Goal: Use online tool/utility: Utilize a website feature to perform a specific function

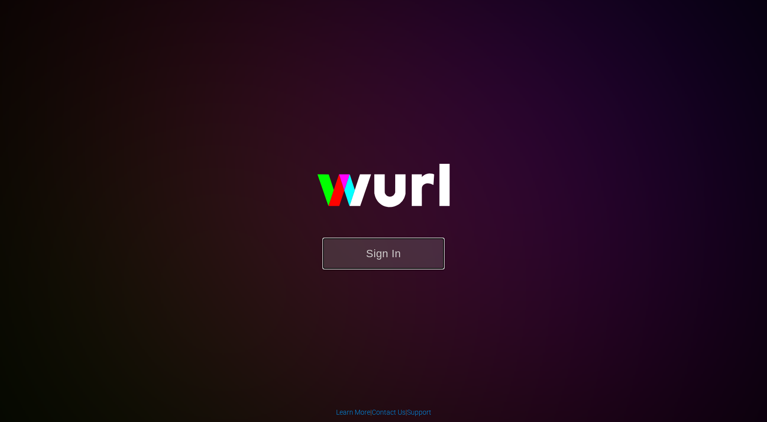
click at [382, 254] on button "Sign In" at bounding box center [384, 254] width 122 height 32
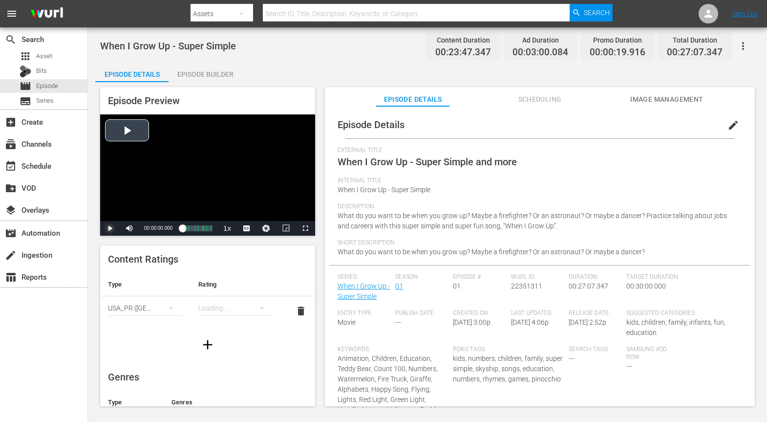
click at [110, 228] on span "Video Player" at bounding box center [110, 228] width 0 height 0
click at [305, 228] on span "Video Player" at bounding box center [305, 228] width 0 height 0
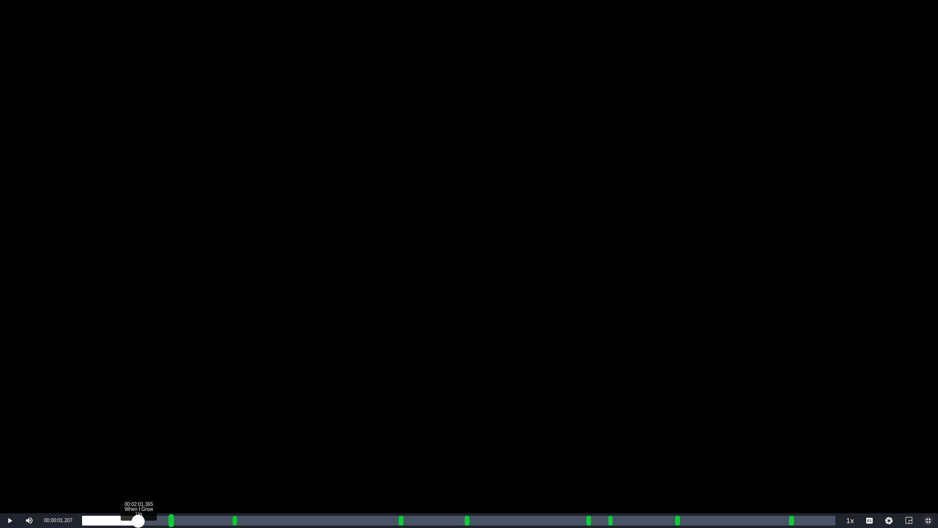
drag, startPoint x: 83, startPoint y: 518, endPoint x: 170, endPoint y: 523, distance: 86.6
click at [170, 421] on div "Loaded : 6.40% 00:02:01.365 When I Grow Up 00:00:01.207 [GEOGRAPHIC_DATA] 1: 00…" at bounding box center [459, 521] width 754 height 10
drag, startPoint x: 170, startPoint y: 523, endPoint x: 100, endPoint y: 522, distance: 69.4
click at [100, 421] on div "Loaded : 8.73% 00:00:39.047 When I Grow Up 00:00:03.227 [GEOGRAPHIC_DATA] 1: 00…" at bounding box center [459, 521] width 754 height 10
drag, startPoint x: 99, startPoint y: 521, endPoint x: 104, endPoint y: 521, distance: 4.9
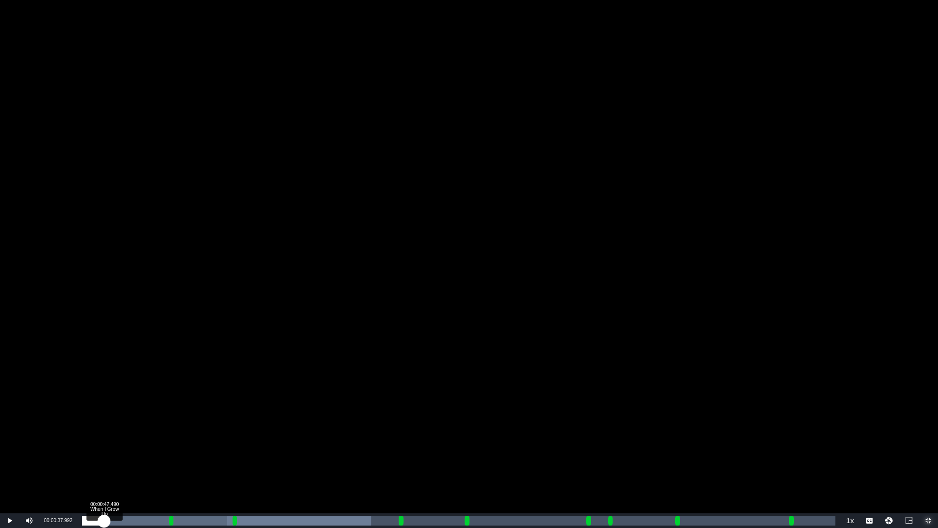
click at [104, 421] on div "00:00:39.696" at bounding box center [93, 521] width 22 height 10
drag, startPoint x: 104, startPoint y: 521, endPoint x: 110, endPoint y: 522, distance: 6.4
click at [109, 421] on div "00:00:49.460" at bounding box center [95, 521] width 27 height 10
drag, startPoint x: 110, startPoint y: 522, endPoint x: 120, endPoint y: 523, distance: 9.8
click at [119, 421] on div "00:01:01.878" at bounding box center [100, 521] width 37 height 10
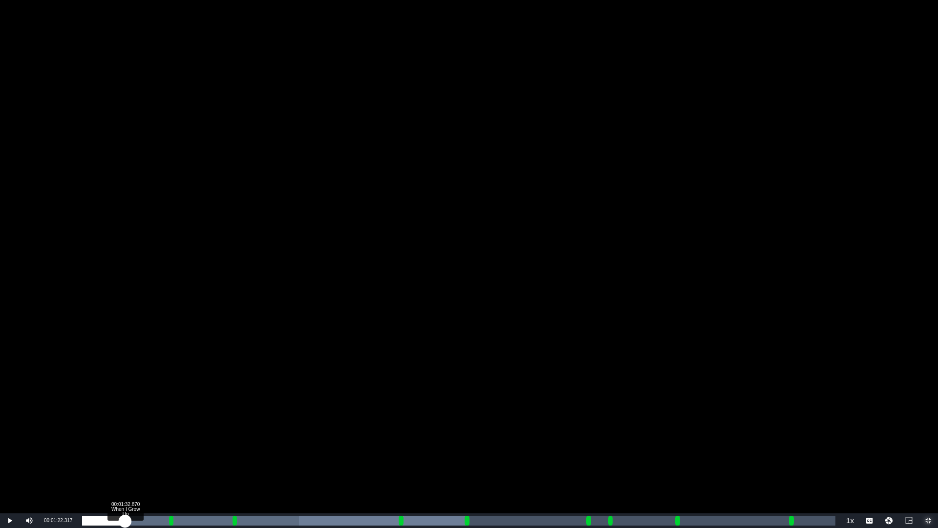
click at [125, 421] on div "00:01:22.909" at bounding box center [103, 521] width 43 height 10
drag, startPoint x: 125, startPoint y: 524, endPoint x: 131, endPoint y: 524, distance: 5.9
click at [126, 421] on div "00:01:33.267" at bounding box center [103, 521] width 43 height 10
click at [127, 421] on div "00:01:45.534" at bounding box center [104, 521] width 45 height 10
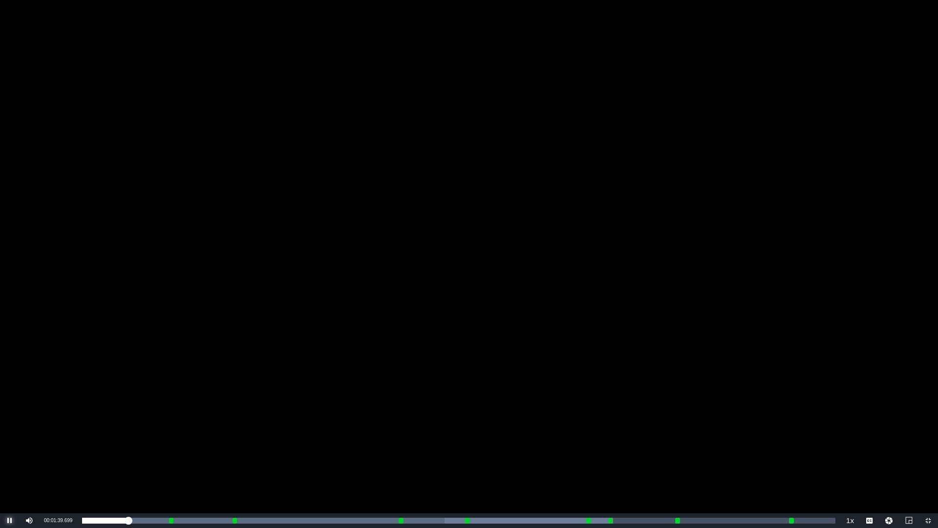
click at [10, 421] on span "Video Player" at bounding box center [10, 520] width 0 height 0
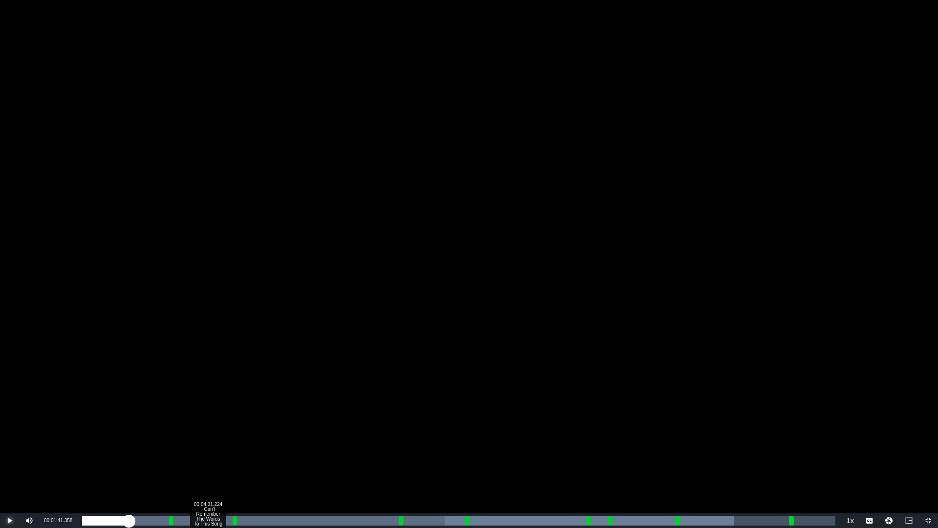
click at [210, 421] on div "Loaded : 86.53% 00:04:31.224 I Can't Remember The Words To This Song 00:01:41.3…" at bounding box center [459, 521] width 754 height 10
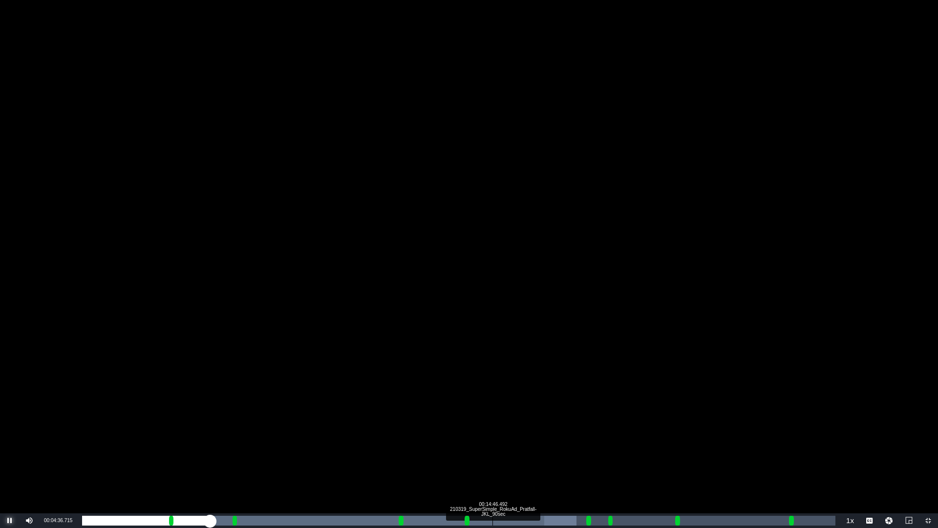
click at [493, 421] on div "Loaded : 65.65% 00:14:46.492 210319_SuperSimple_RokuAd_Pratfall-JKL_90sec 00:01…" at bounding box center [459, 521] width 754 height 10
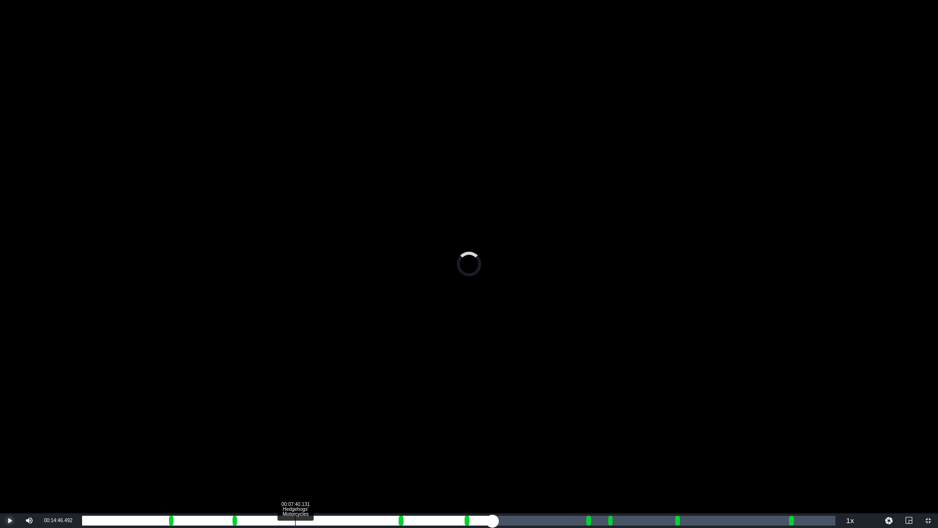
click at [294, 421] on div "Loaded : 0.00% 00:07:40.131 Hedgehogs' Motorcycles 00:00:54.867 [GEOGRAPHIC_DAT…" at bounding box center [459, 521] width 754 height 10
click at [192, 421] on div "Loaded : 0.00% 00:03:50.065 I Can't Remember The Words To This Song 00:02:12.54…" at bounding box center [459, 521] width 754 height 10
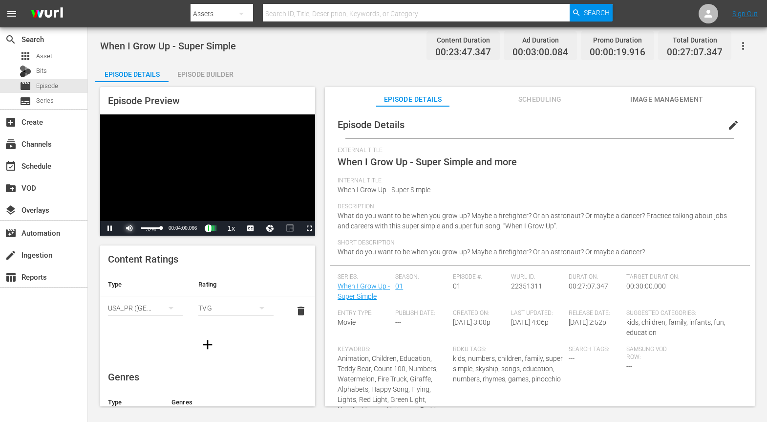
click at [130, 228] on span "Video Player" at bounding box center [130, 228] width 0 height 0
click at [305, 228] on span "Video Player" at bounding box center [305, 228] width 0 height 0
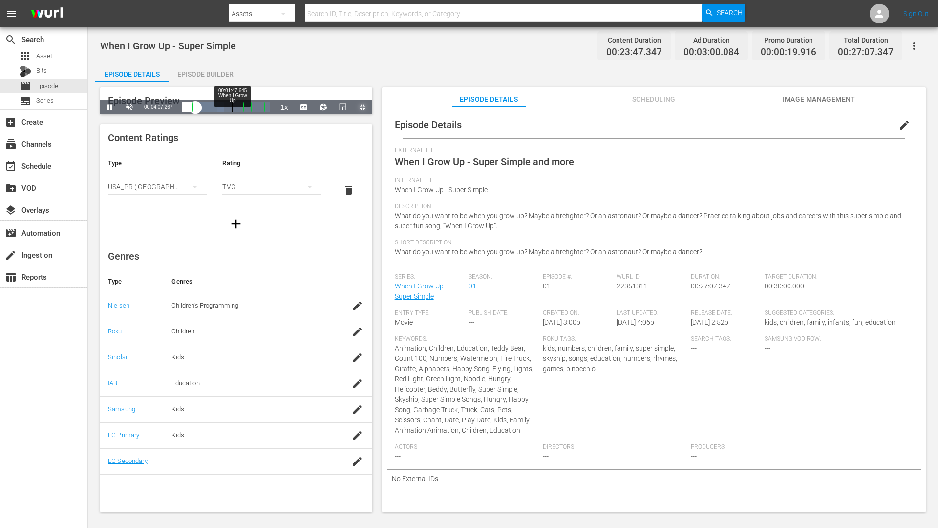
click at [232, 112] on div "00:01:47.645 When I Grow Up" at bounding box center [232, 107] width 0 height 10
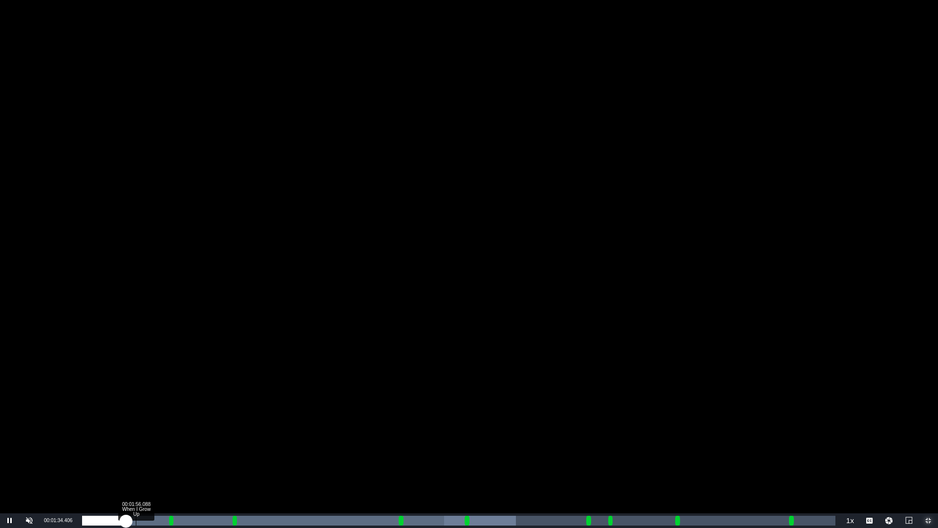
click at [136, 421] on div "Loaded : 57.59% 00:01:56.088 When I Grow Up 00:01:34.477 [GEOGRAPHIC_DATA] 3: 0…" at bounding box center [459, 521] width 754 height 10
click at [126, 421] on div "Loaded : 64.08% 00:01:33.925 When I Grow Up 00:01:57.309 [GEOGRAPHIC_DATA] 3: 0…" at bounding box center [459, 521] width 754 height 10
click at [126, 421] on div "00:01:34.597" at bounding box center [104, 521] width 44 height 10
click at [127, 421] on div "00:01:47.335" at bounding box center [104, 521] width 44 height 10
click at [123, 421] on div "00:01:44.220" at bounding box center [106, 521] width 48 height 10
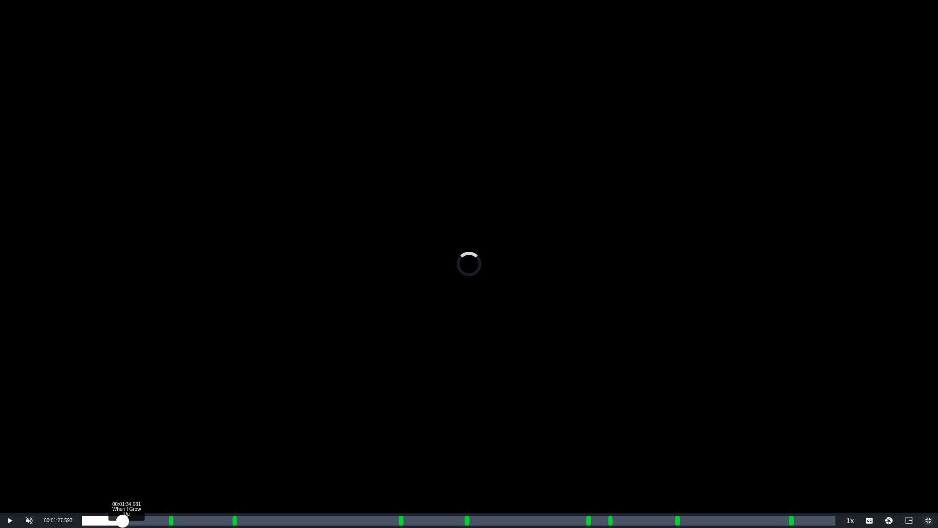
click at [123, 421] on div "00:01:27.593" at bounding box center [102, 521] width 41 height 10
click at [126, 421] on div "00:01:34.981" at bounding box center [104, 521] width 44 height 10
click at [126, 421] on div "00:01:40.258" at bounding box center [105, 521] width 46 height 10
click at [128, 421] on div "00:01:34.981" at bounding box center [105, 521] width 46 height 10
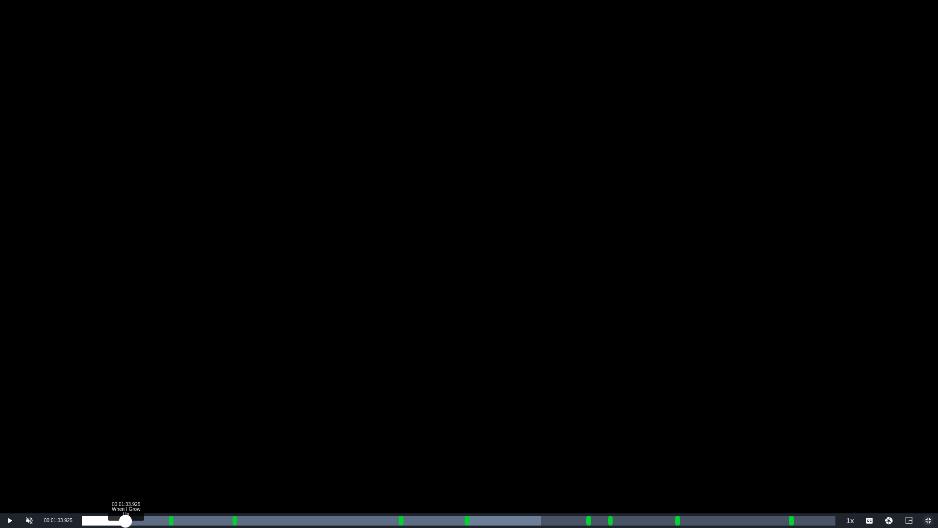
click at [126, 421] on div "00:01:42.591" at bounding box center [103, 521] width 43 height 10
click at [279, 421] on div "00:07:04.249 Hedgehogs' Motorcycles" at bounding box center [279, 521] width 0 height 10
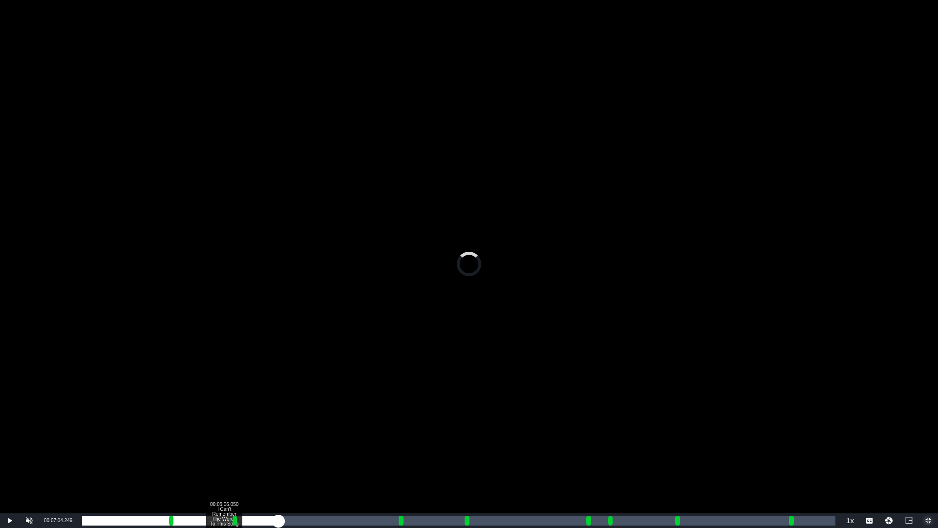
click at [216, 421] on div "Loaded : 0.00% 00:05:06.050 I Can't Remember The Words To This Song 00:01:39.83…" at bounding box center [459, 521] width 754 height 10
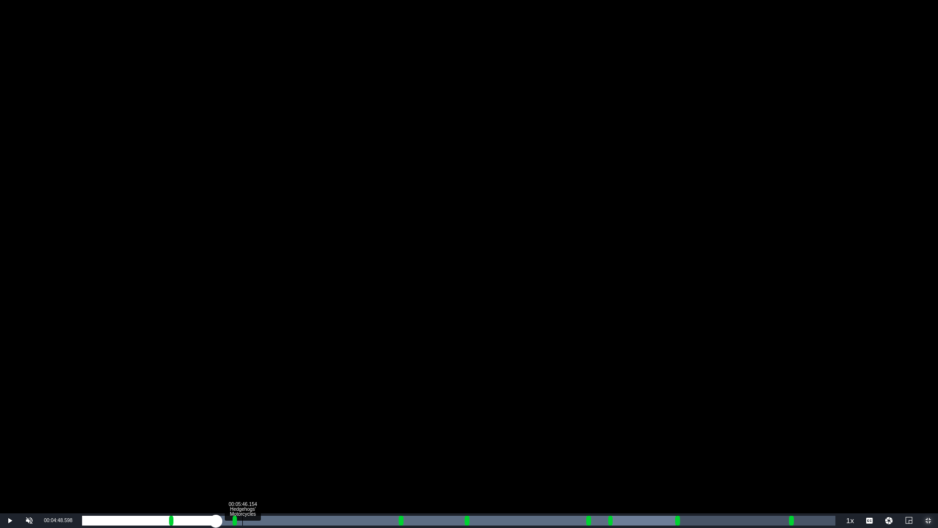
click at [242, 421] on div "Loaded : 78.82% 00:05:46.154 Hedgehogs' Motorcycles 00:01:41.396 [GEOGRAPHIC_DA…" at bounding box center [459, 521] width 754 height 10
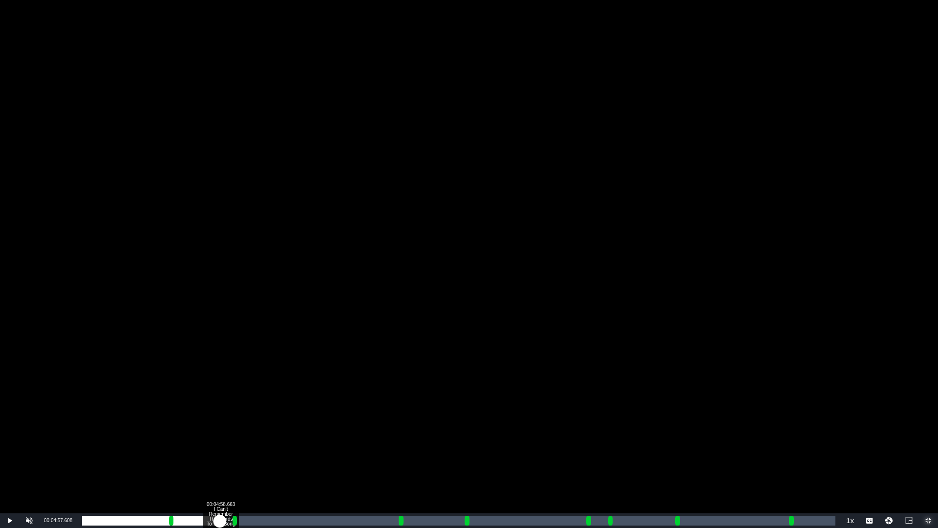
click at [220, 421] on div "Loaded : 8.29% 00:04:58.663 I Can't Remember The Words To This Song 00:00:22.52…" at bounding box center [459, 521] width 754 height 10
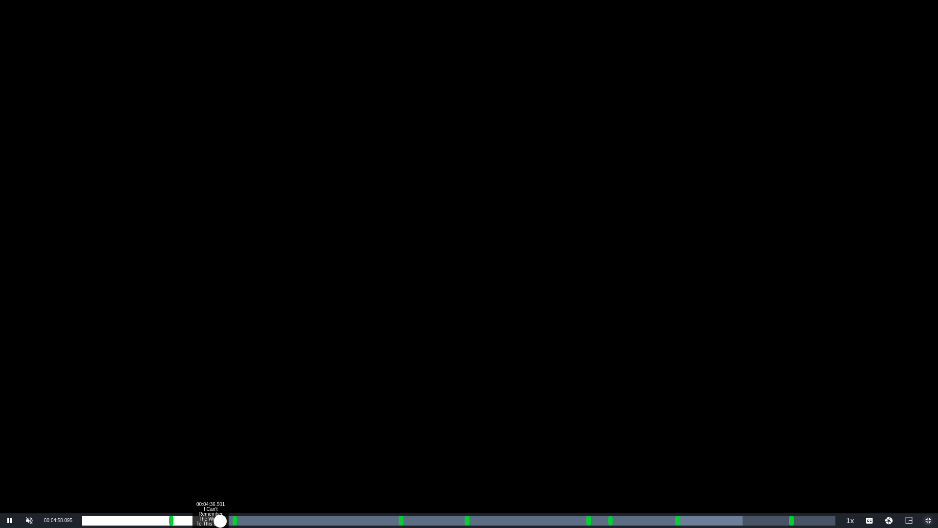
click at [210, 421] on div "00:04:36.501 I Can't Remember The Words To This Song" at bounding box center [210, 521] width 0 height 10
click at [196, 421] on div "00:04:05.896 I Can't Remember The Words To This Song" at bounding box center [196, 521] width 0 height 10
